Goal: Information Seeking & Learning: Compare options

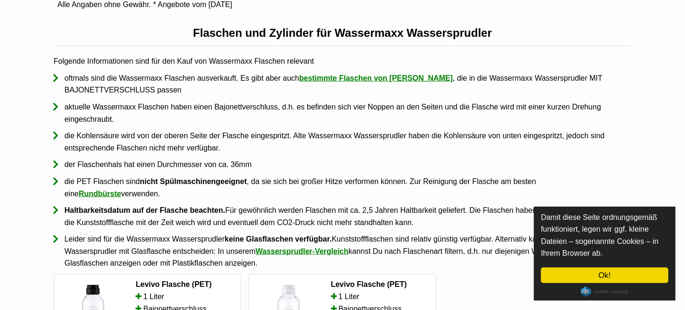
scroll to position [472, 0]
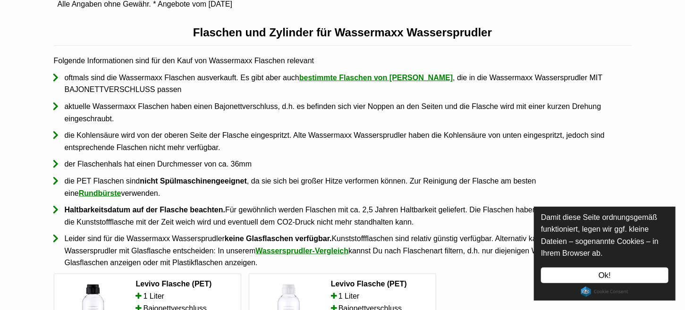
click at [607, 277] on link "Ok!" at bounding box center [604, 276] width 127 height 16
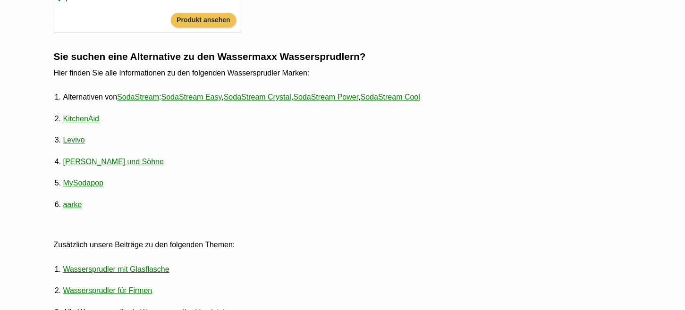
scroll to position [1321, 0]
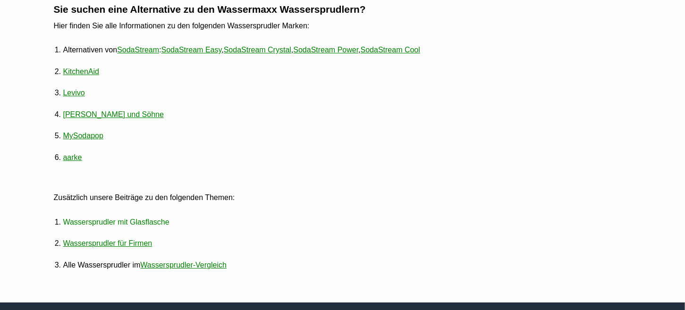
click at [123, 219] on link "Wassersprudler mit Glasflasche" at bounding box center [116, 221] width 106 height 19
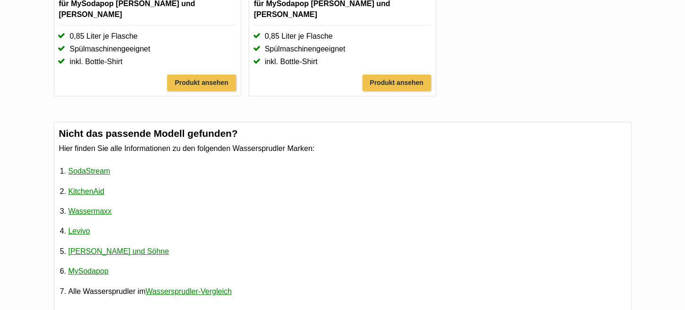
scroll to position [1368, 0]
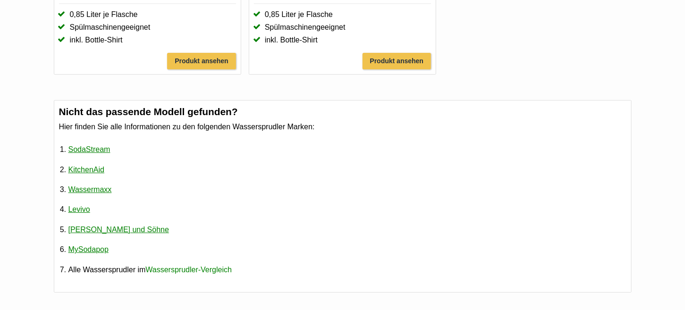
click at [176, 260] on link "Wassersprudler-Vergleich" at bounding box center [188, 269] width 86 height 19
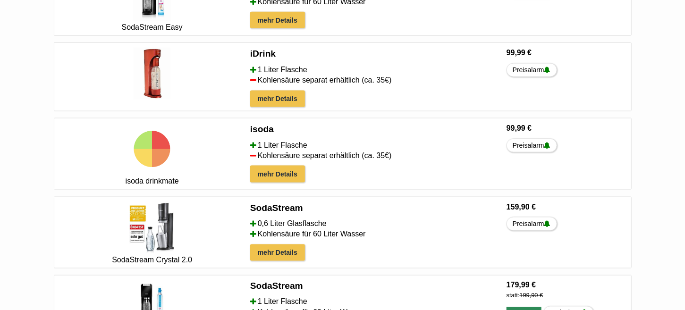
scroll to position [519, 0]
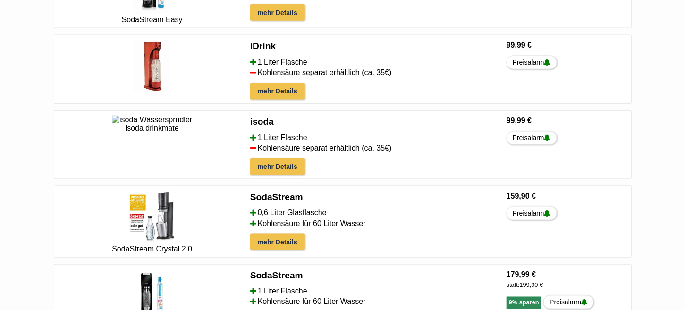
click at [156, 245] on div "SodaStream Crystal 2.0" at bounding box center [152, 249] width 188 height 8
